Goal: Information Seeking & Learning: Learn about a topic

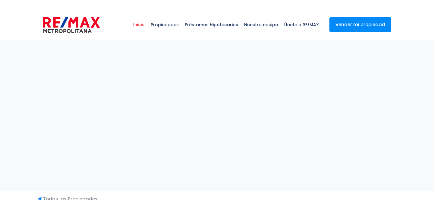
select select
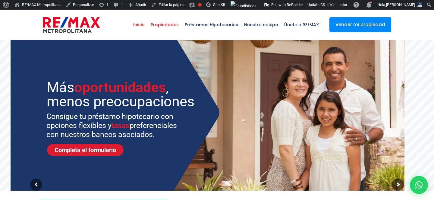
click at [180, 25] on span "Propiedades" at bounding box center [165, 25] width 34 height 18
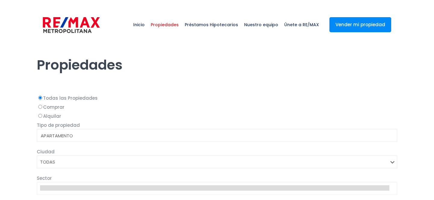
select select
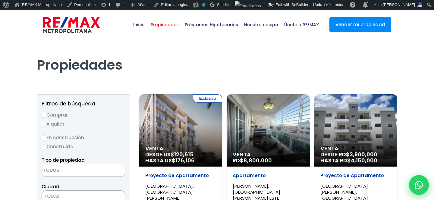
click at [420, 189] on div at bounding box center [419, 185] width 20 height 20
type input "Franklin"
type input "Marte"
type input "franklin.a.marte@gmail.com"
type input "829-619-1904"
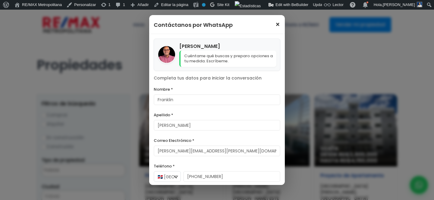
click at [277, 24] on span "×" at bounding box center [277, 24] width 5 height 7
